Goal: Navigation & Orientation: Go to known website

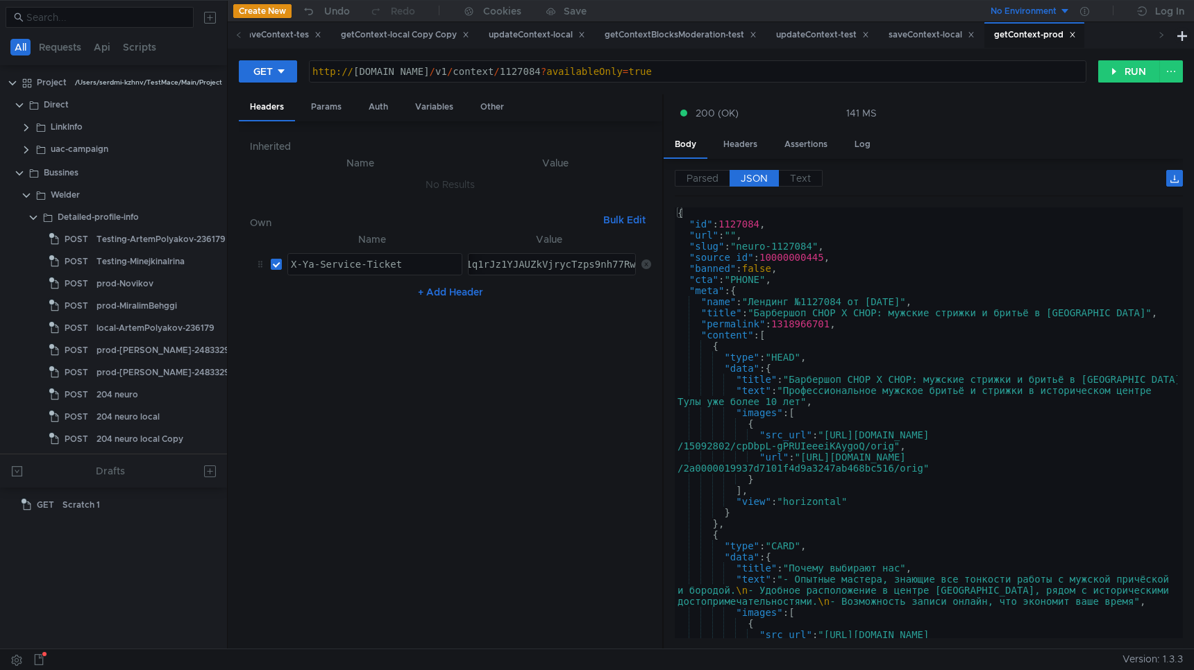
scroll to position [366, 0]
